Goal: Check status

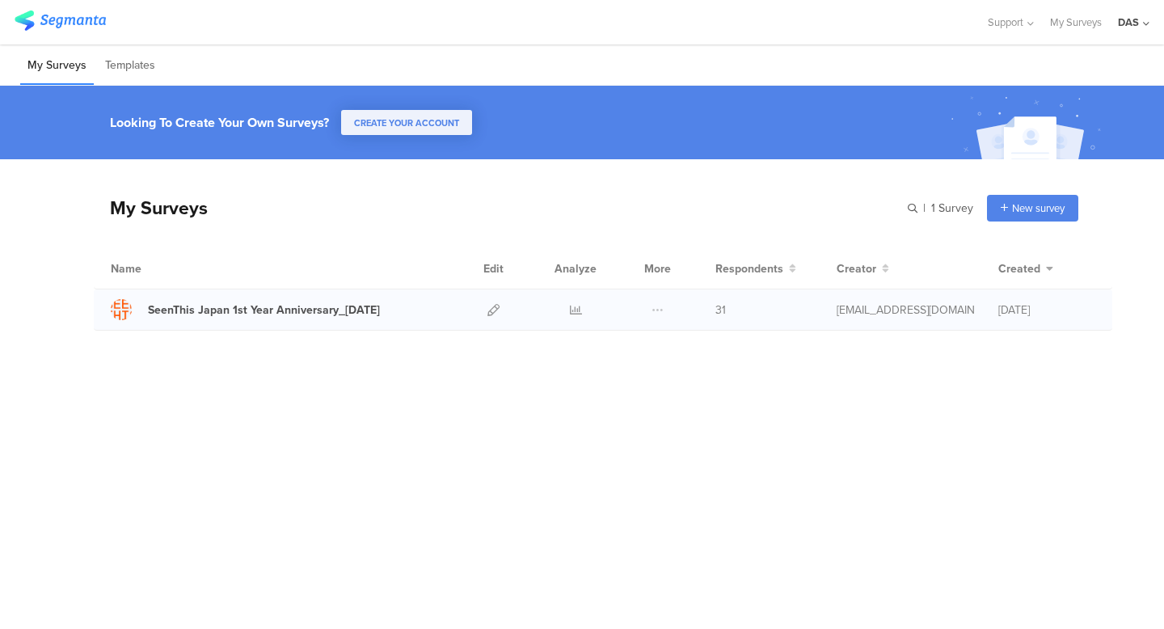
click at [690, 322] on div "SeenThis Japan 1st Year Anniversary_9/10/2025 31" at bounding box center [603, 309] width 1018 height 41
click at [568, 311] on div at bounding box center [575, 309] width 48 height 40
click at [579, 306] on icon at bounding box center [576, 310] width 12 height 12
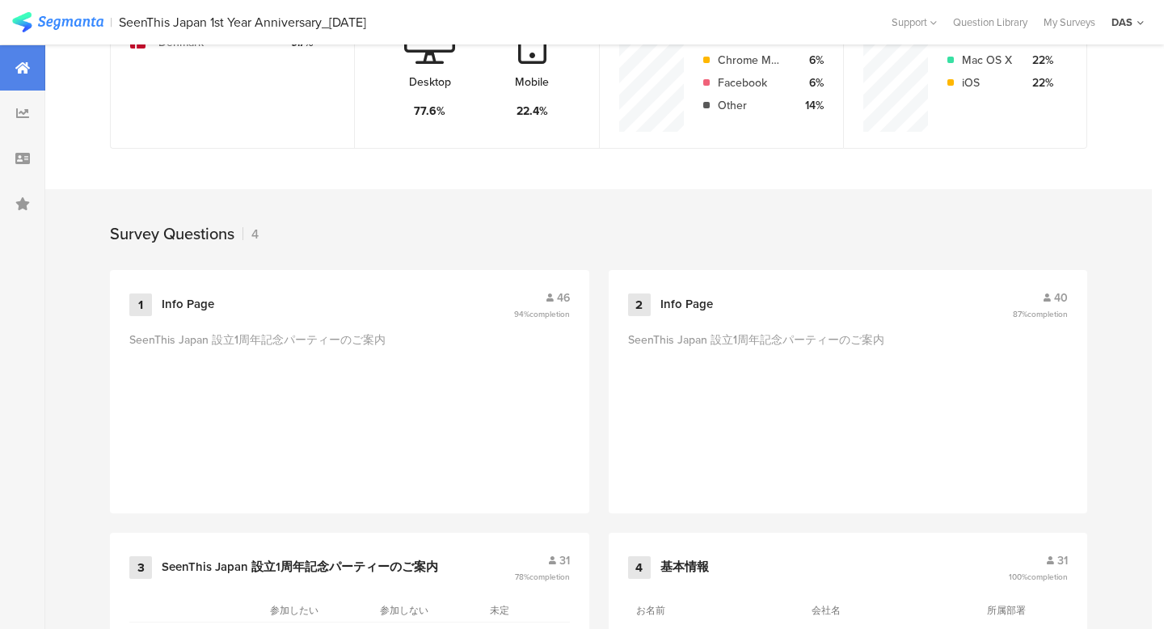
scroll to position [689, 0]
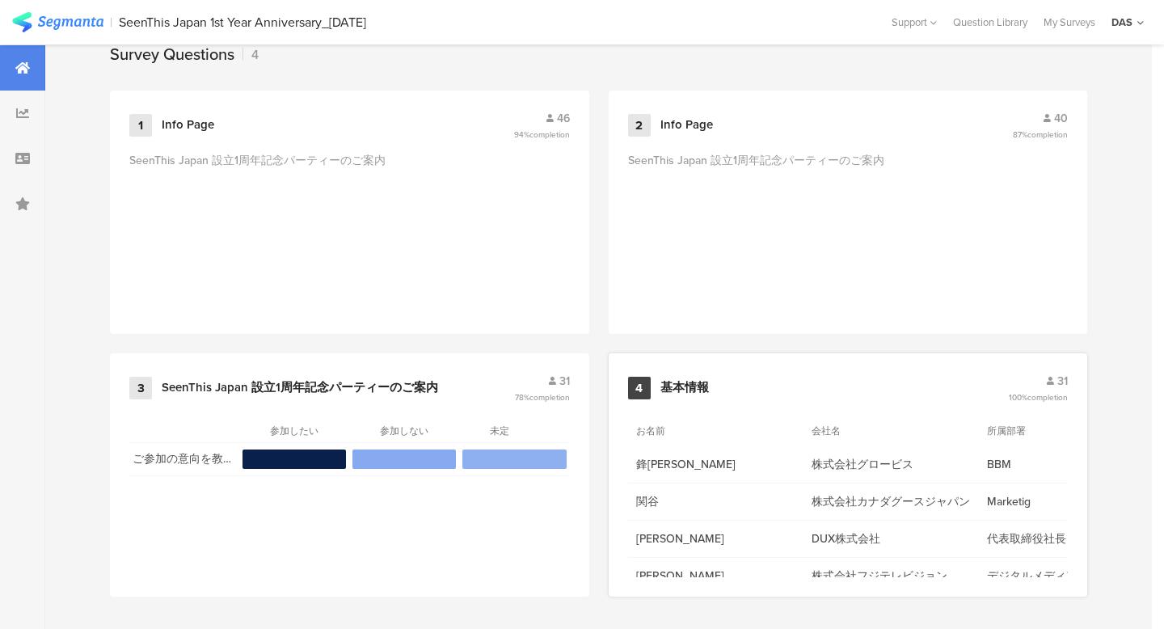
click at [1059, 379] on span "31" at bounding box center [1062, 381] width 11 height 17
